Goal: Task Accomplishment & Management: Manage account settings

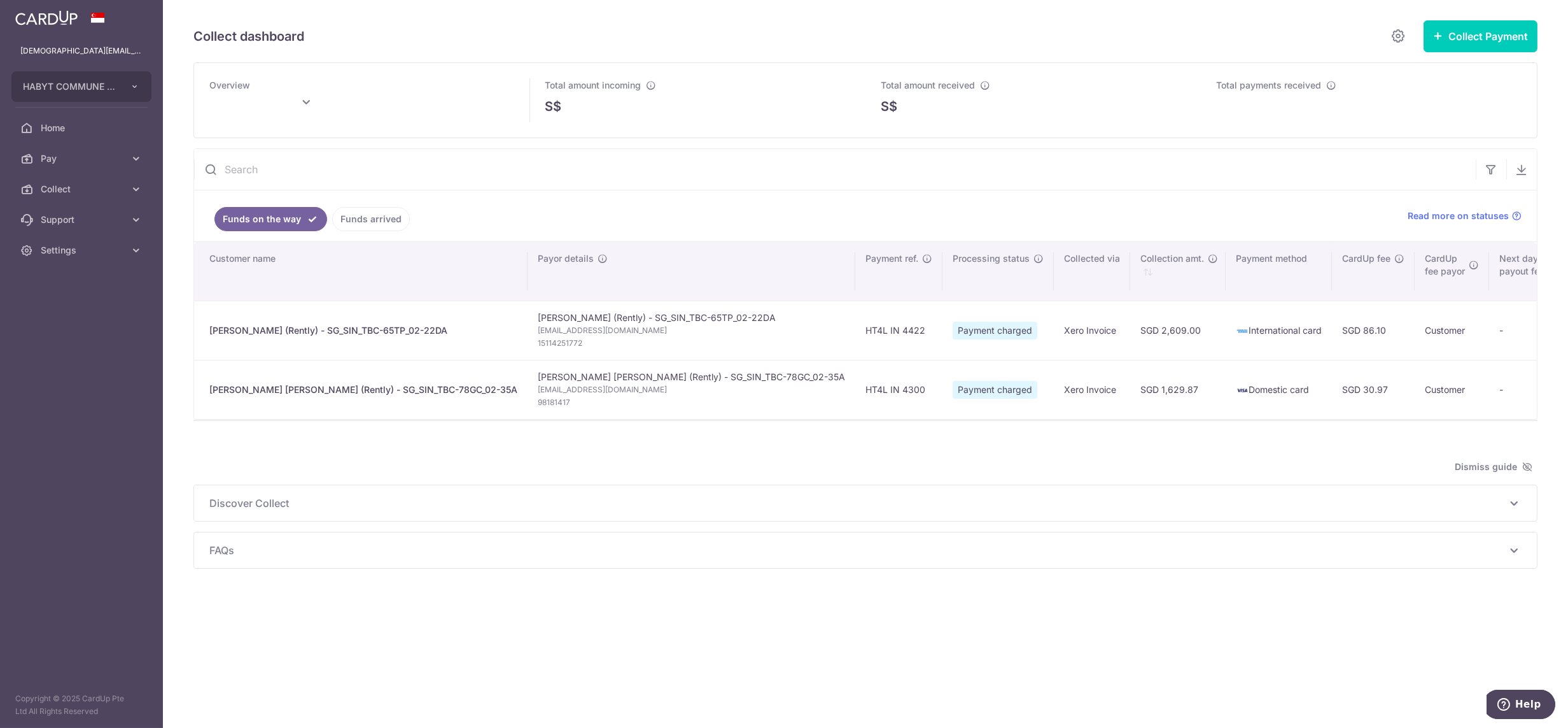
type input "September 2025"
click at [73, 254] on span "Settings" at bounding box center [83, 250] width 84 height 13
click at [88, 315] on span "Logout" at bounding box center [83, 311] width 84 height 13
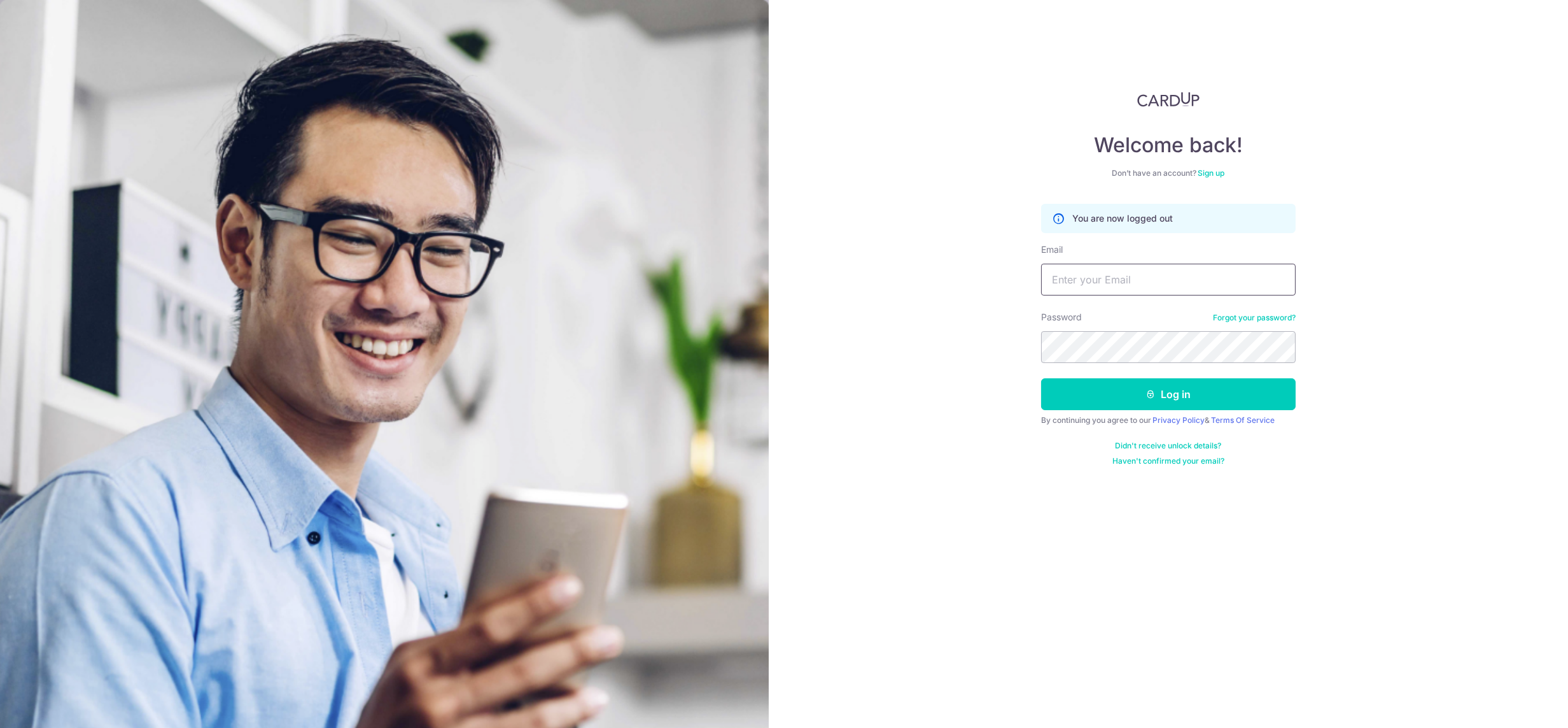
click at [1145, 282] on input "Email" at bounding box center [1168, 280] width 255 height 32
type input "[DEMOGRAPHIC_DATA][EMAIL_ADDRESS][DOMAIN_NAME]"
click at [1041, 378] on button "Log in" at bounding box center [1168, 394] width 255 height 32
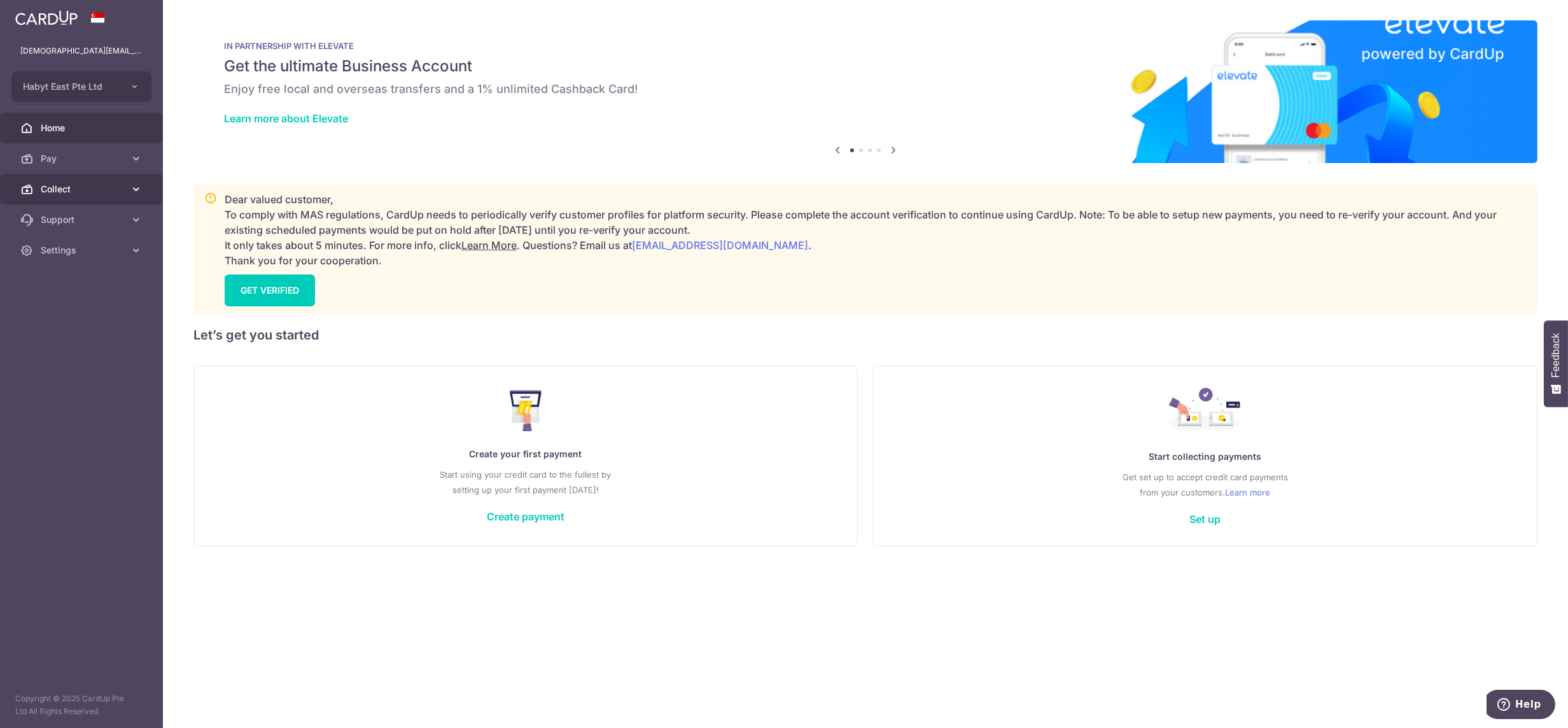
click at [96, 189] on span "Collect" at bounding box center [83, 188] width 84 height 13
click at [97, 221] on span "Dashboard" at bounding box center [83, 219] width 84 height 13
